Goal: Find contact information

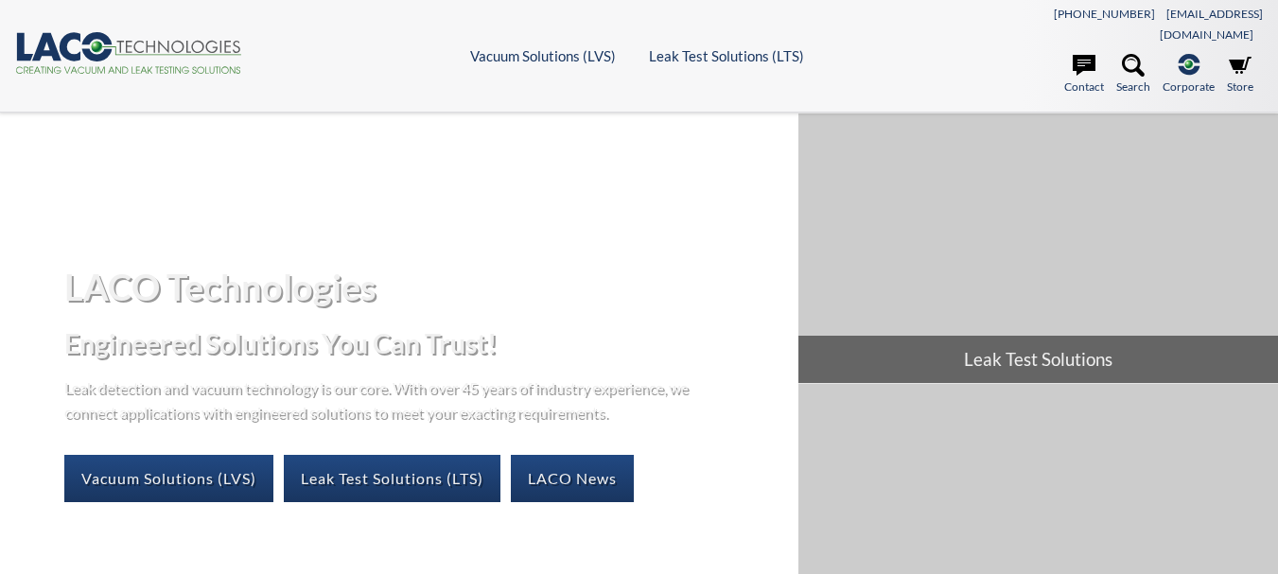
select select "Language Translate Widget"
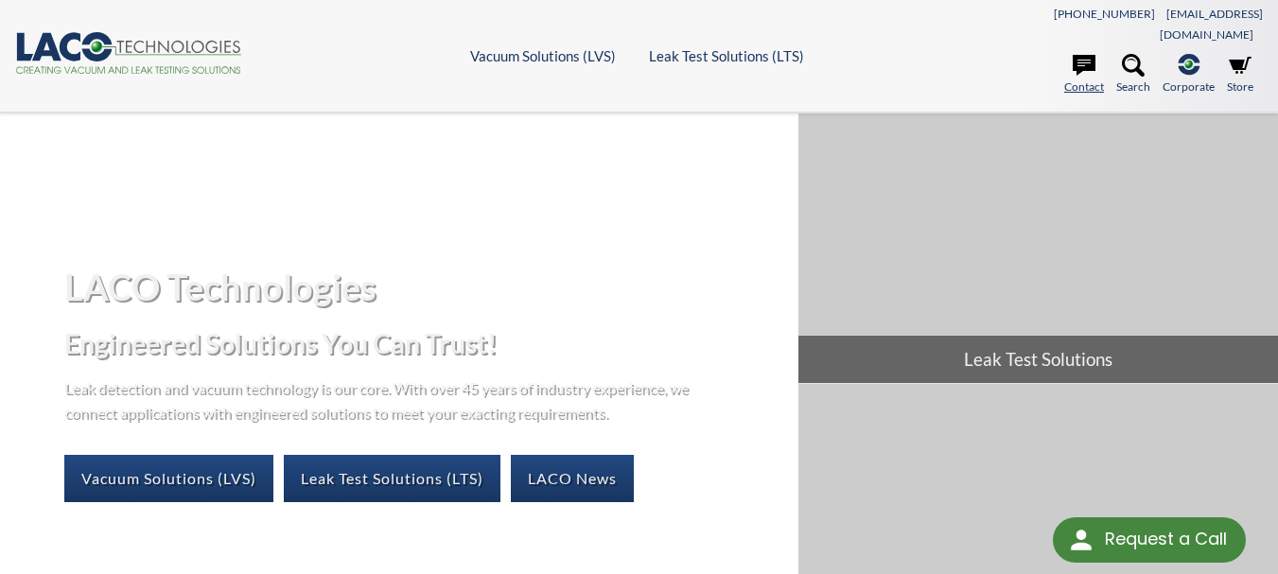
click at [1082, 67] on link "Contact" at bounding box center [1085, 75] width 40 height 42
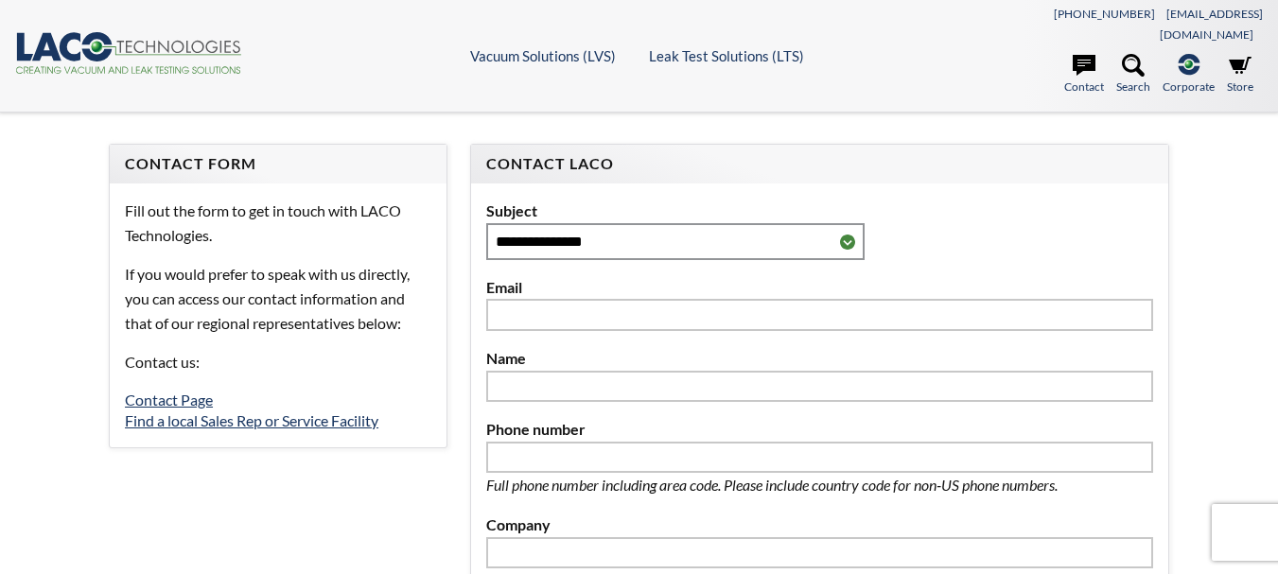
select select "Language Translate Widget"
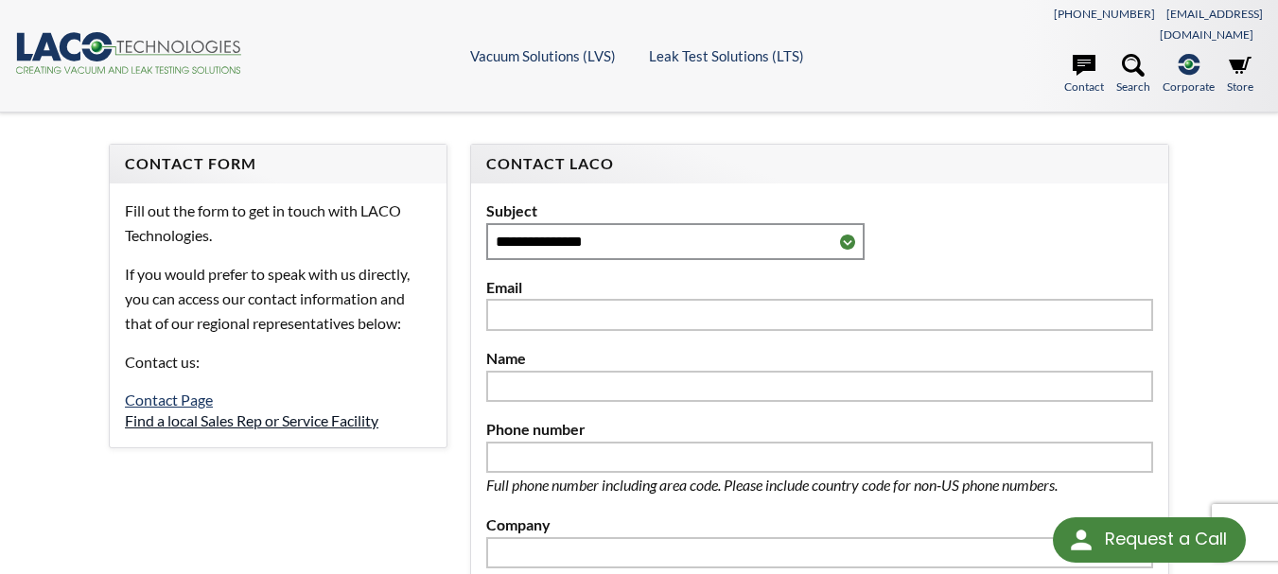
click at [255, 412] on link "Find a local Sales Rep or Service Facility" at bounding box center [252, 421] width 254 height 18
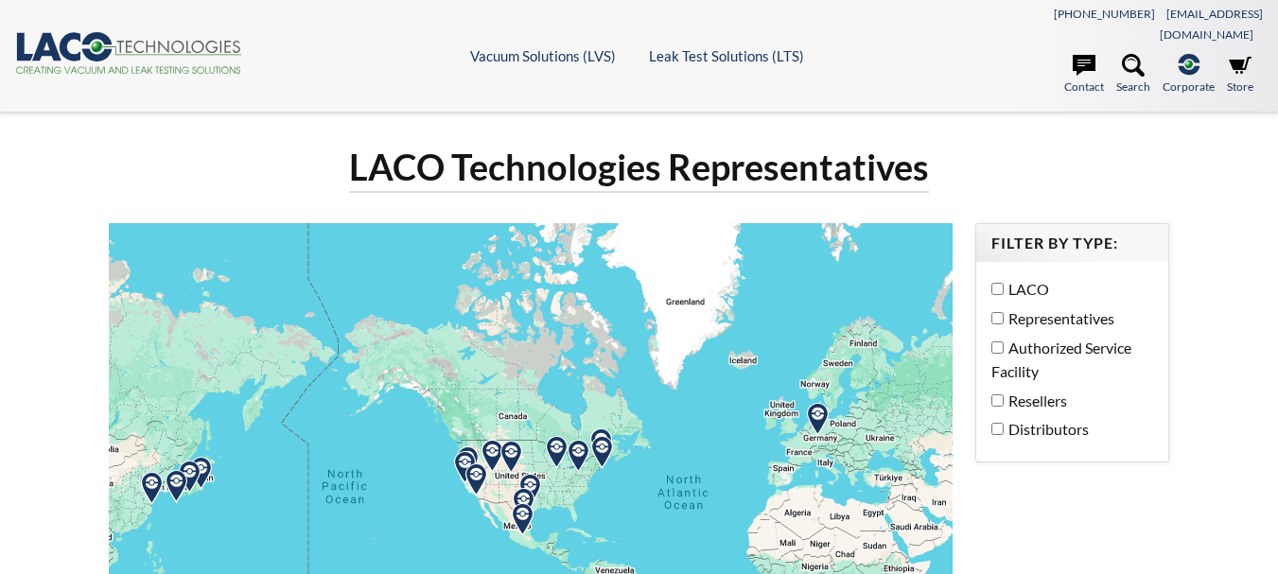
select select "Language Translate Widget"
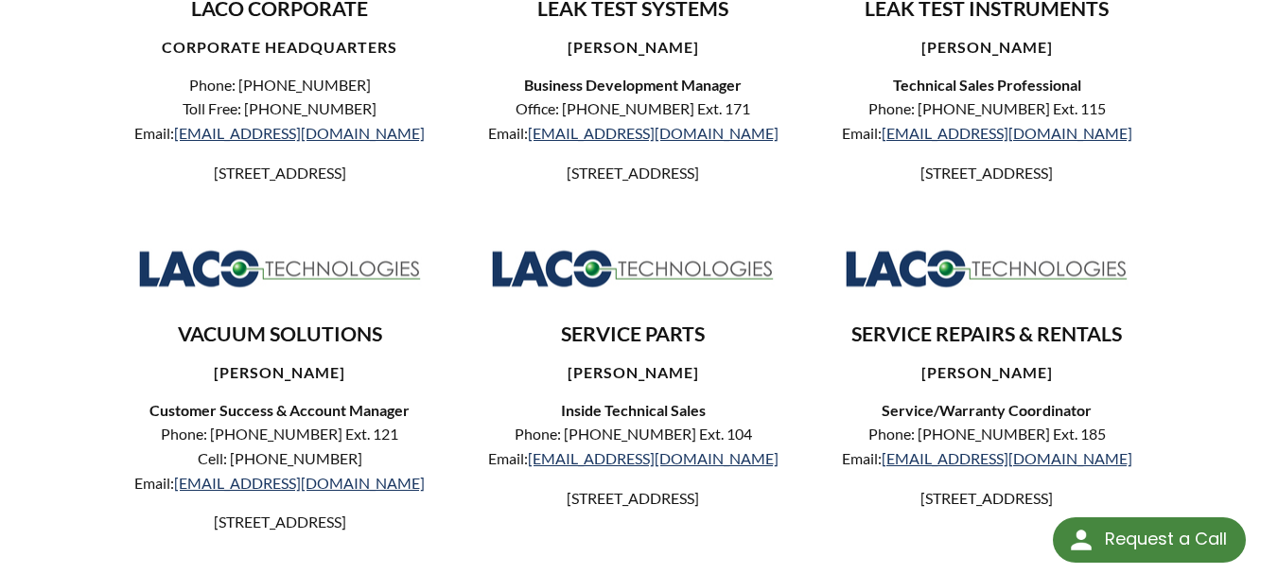
scroll to position [344, 0]
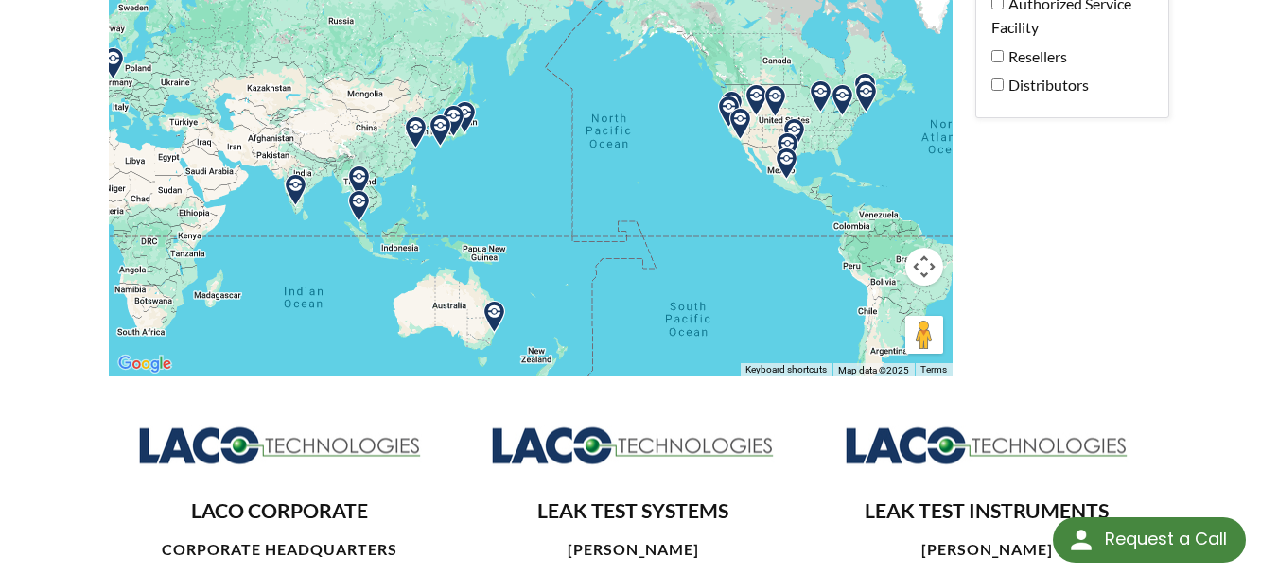
drag, startPoint x: 331, startPoint y: 180, endPoint x: 598, endPoint y: 168, distance: 267.1
click at [598, 168] on div at bounding box center [531, 128] width 844 height 499
click at [357, 190] on img at bounding box center [359, 206] width 33 height 33
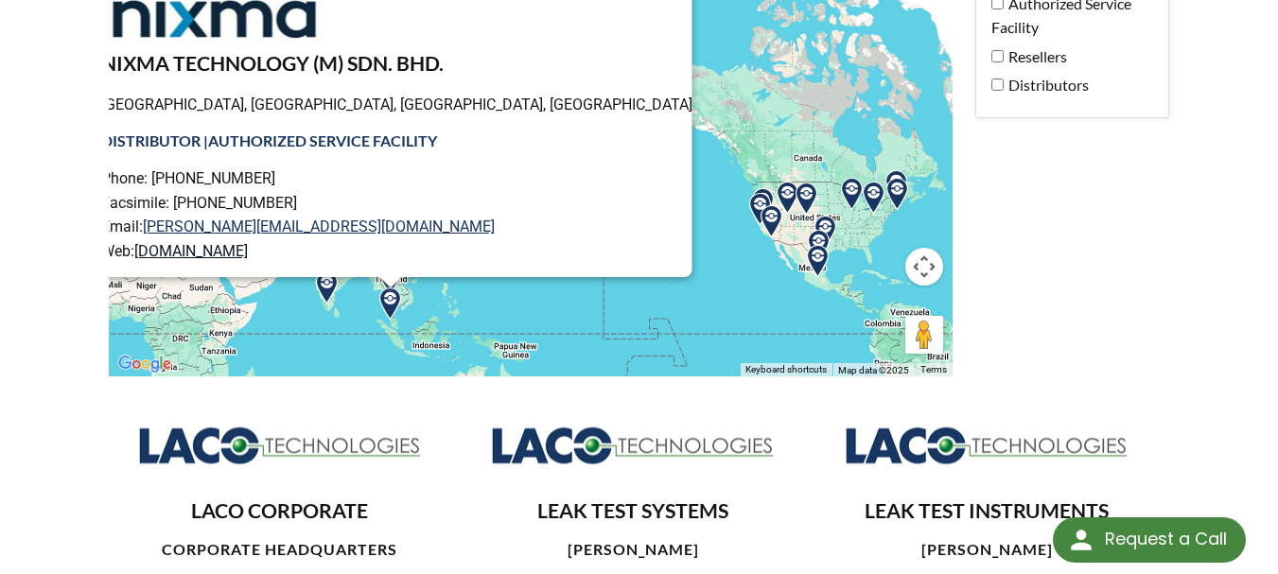
click at [248, 242] on link "[DOMAIN_NAME]" at bounding box center [191, 251] width 114 height 18
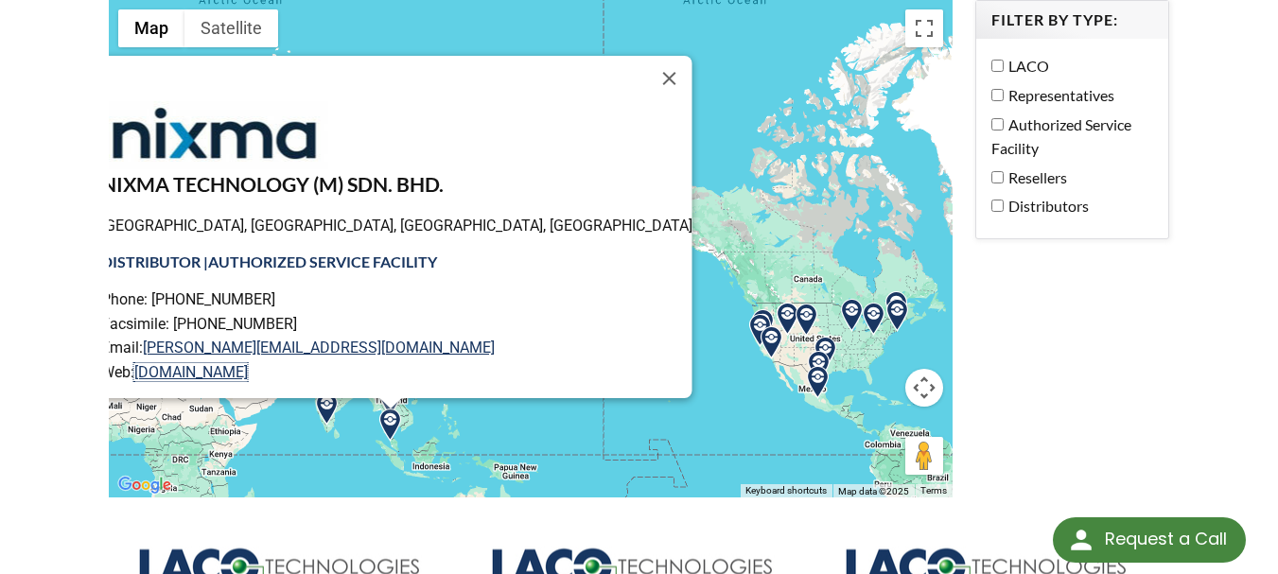
scroll to position [230, 0]
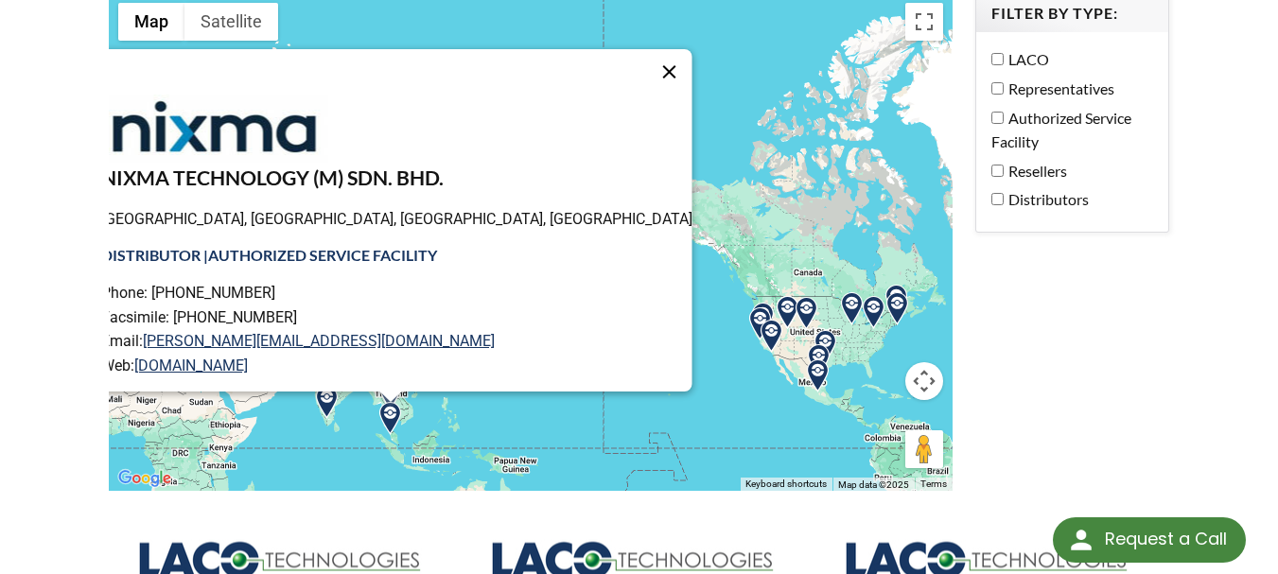
click at [647, 55] on button "Close" at bounding box center [669, 71] width 45 height 45
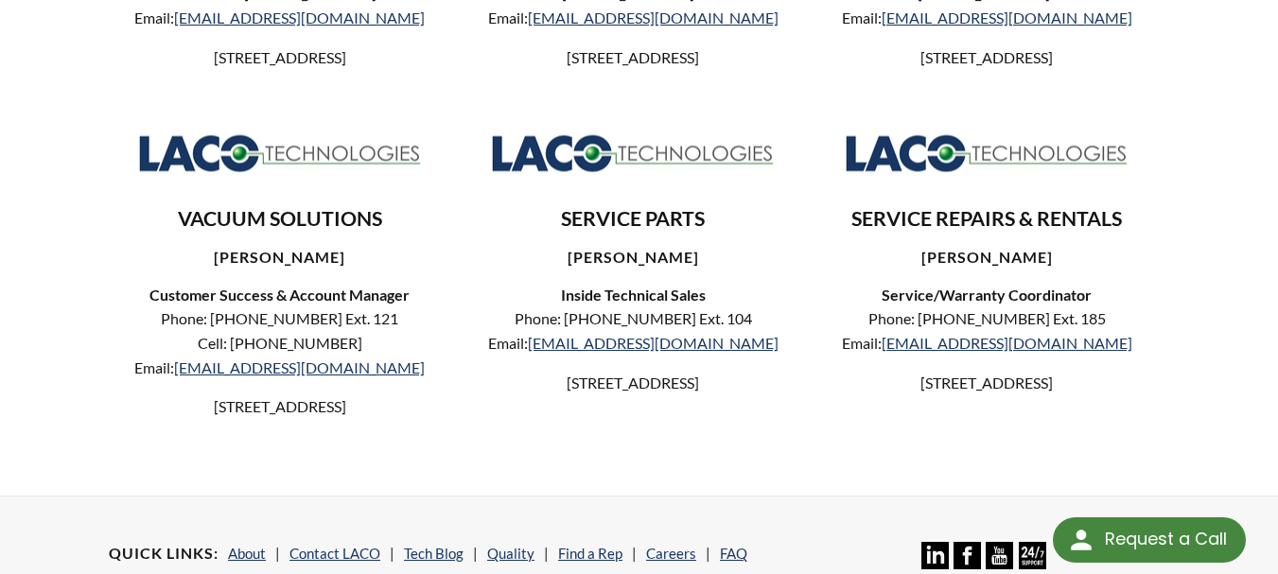
scroll to position [0, 0]
